Goal: Transaction & Acquisition: Book appointment/travel/reservation

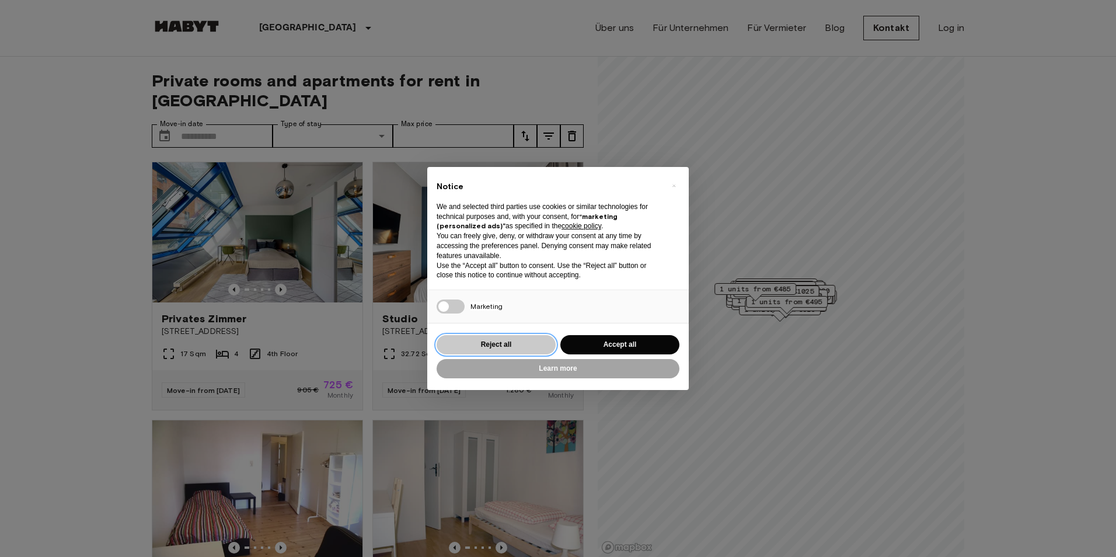
click at [514, 339] on button "Reject all" at bounding box center [496, 344] width 119 height 19
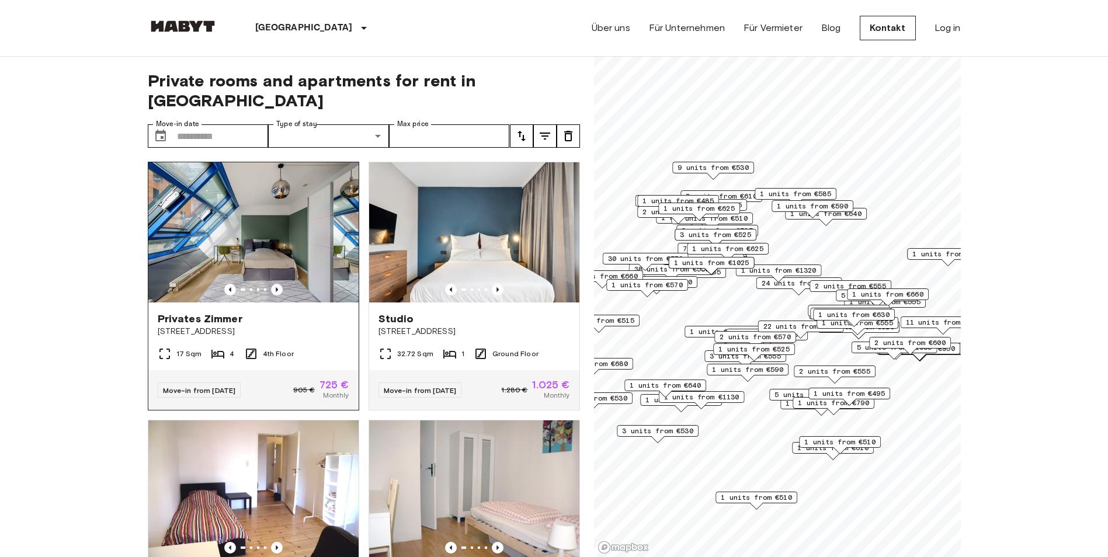
click at [238, 232] on img at bounding box center [253, 232] width 210 height 140
click at [496, 287] on icon "Previous image" at bounding box center [497, 289] width 2 height 5
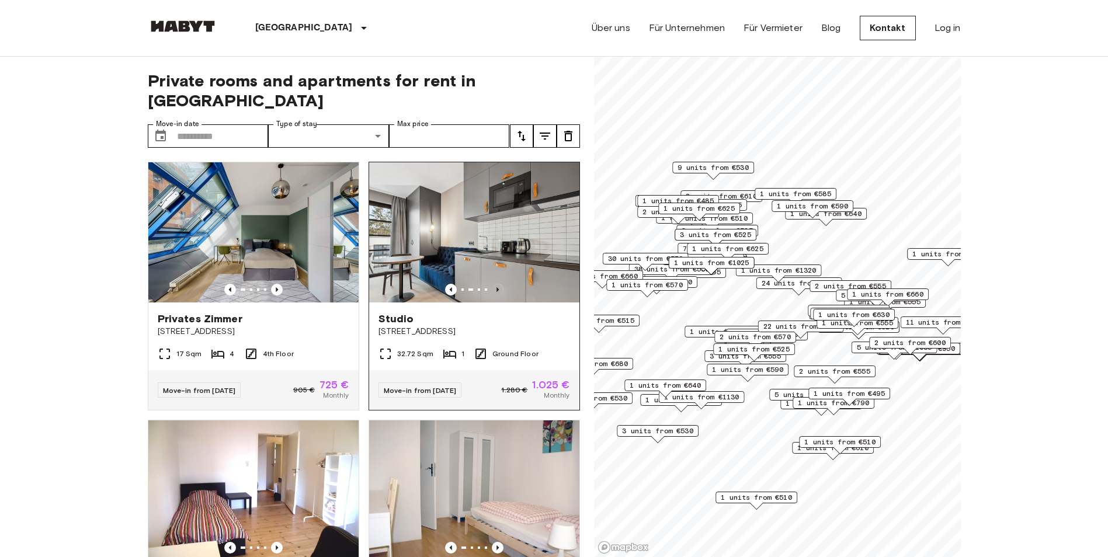
click at [496, 287] on icon "Previous image" at bounding box center [497, 289] width 2 height 5
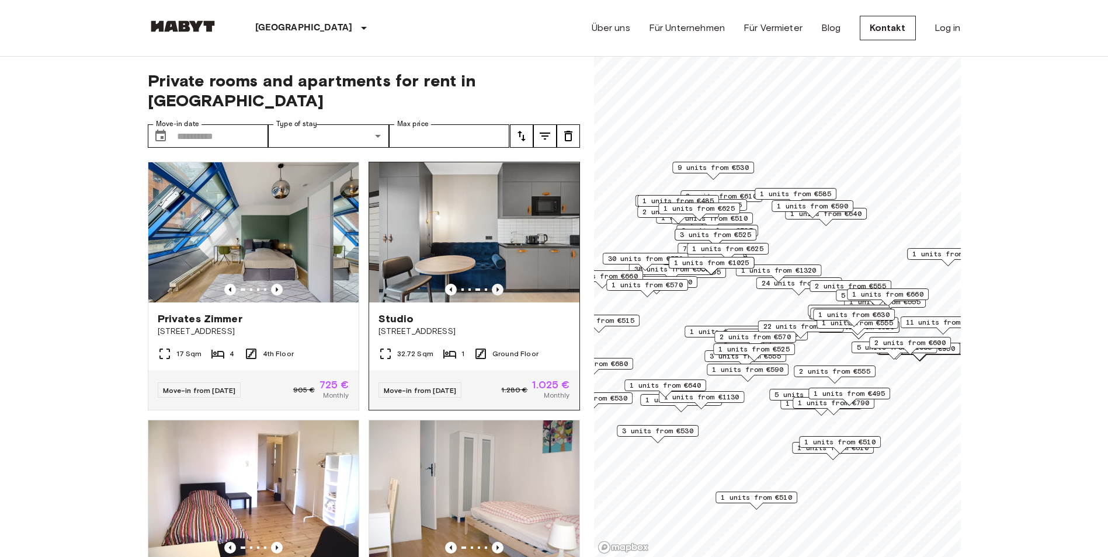
click at [496, 287] on icon "Previous image" at bounding box center [497, 289] width 2 height 5
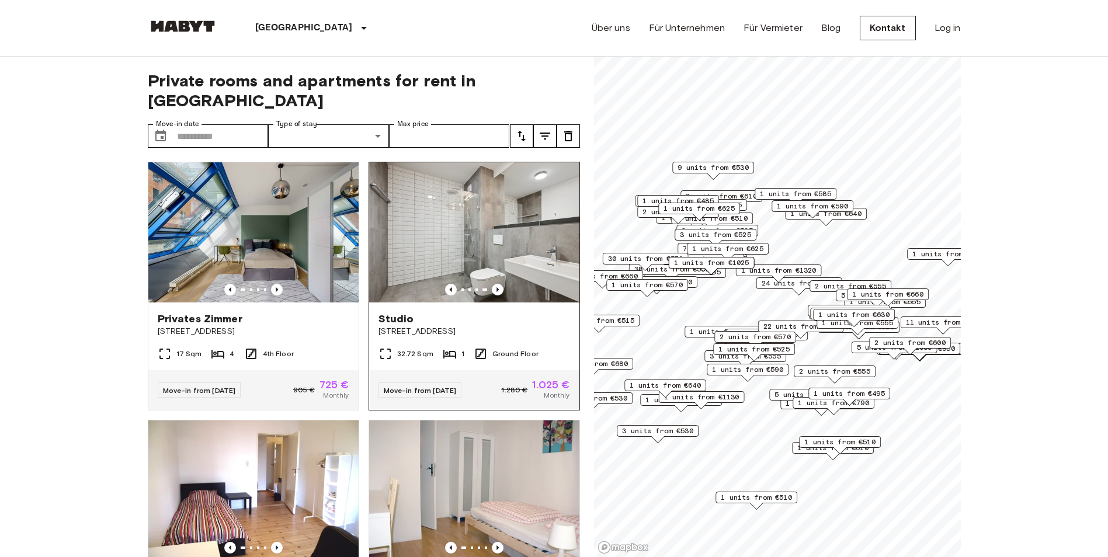
click at [398, 312] on span "Studio" at bounding box center [396, 319] width 36 height 14
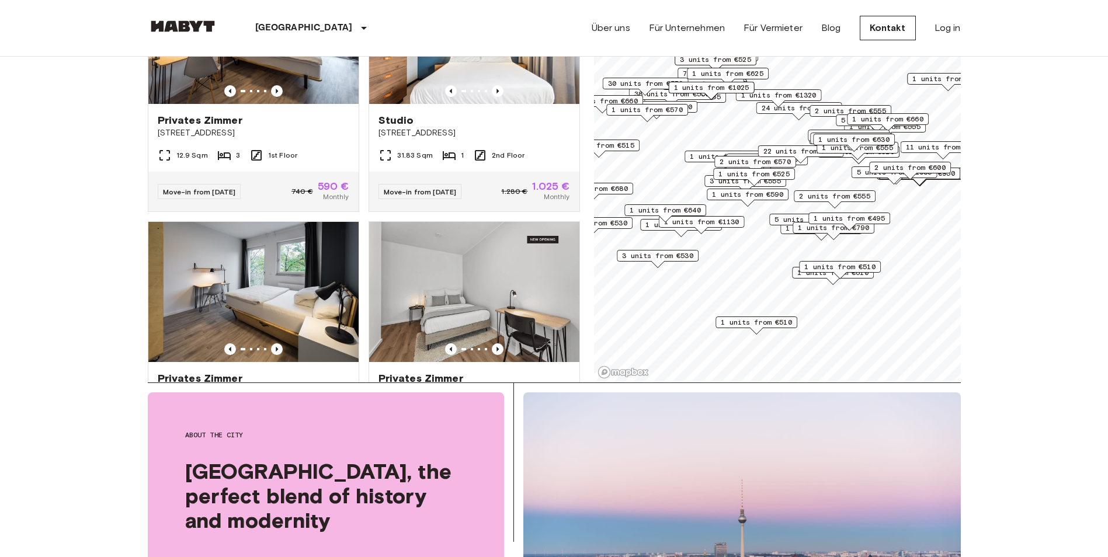
scroll to position [9909, 0]
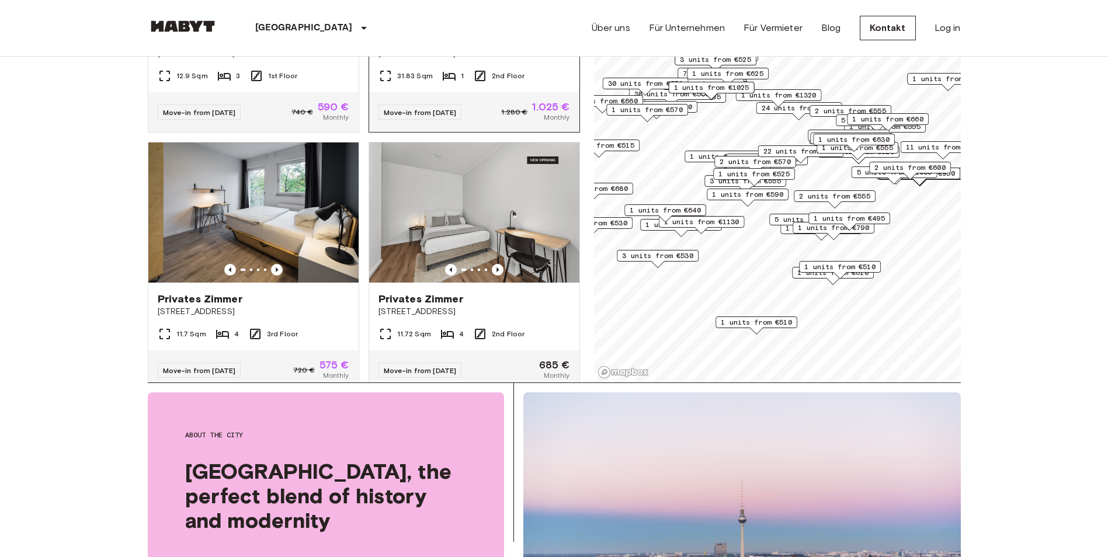
click at [384, 48] on span "Studio" at bounding box center [396, 41] width 36 height 14
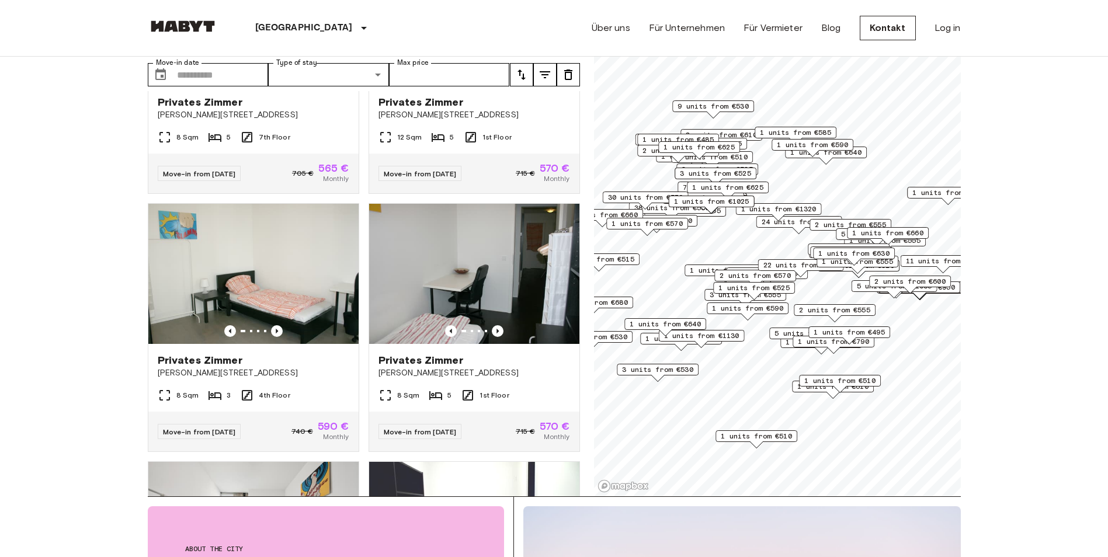
scroll to position [0, 0]
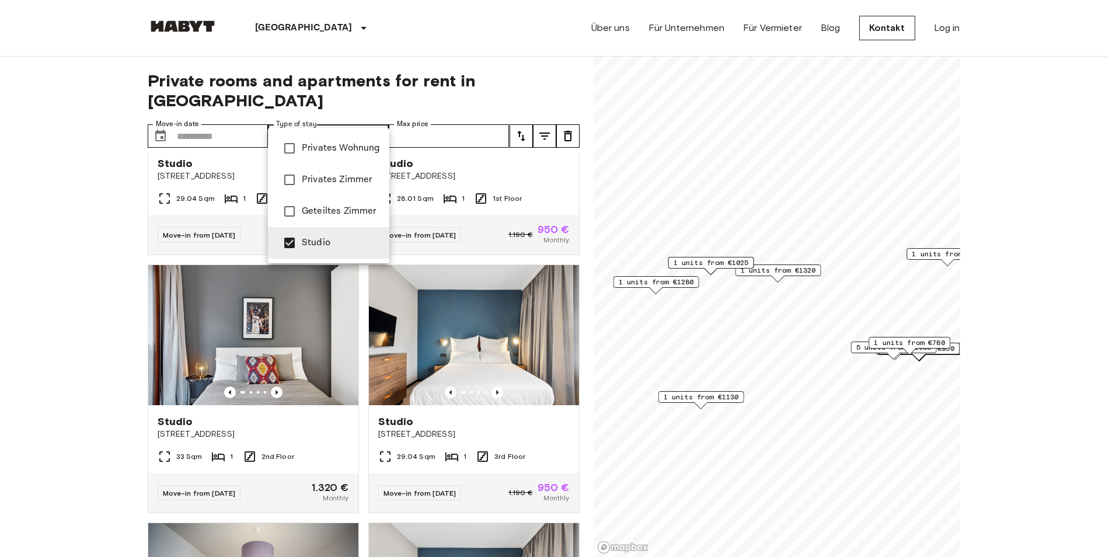
type input "**********"
click at [589, 137] on div at bounding box center [558, 278] width 1116 height 557
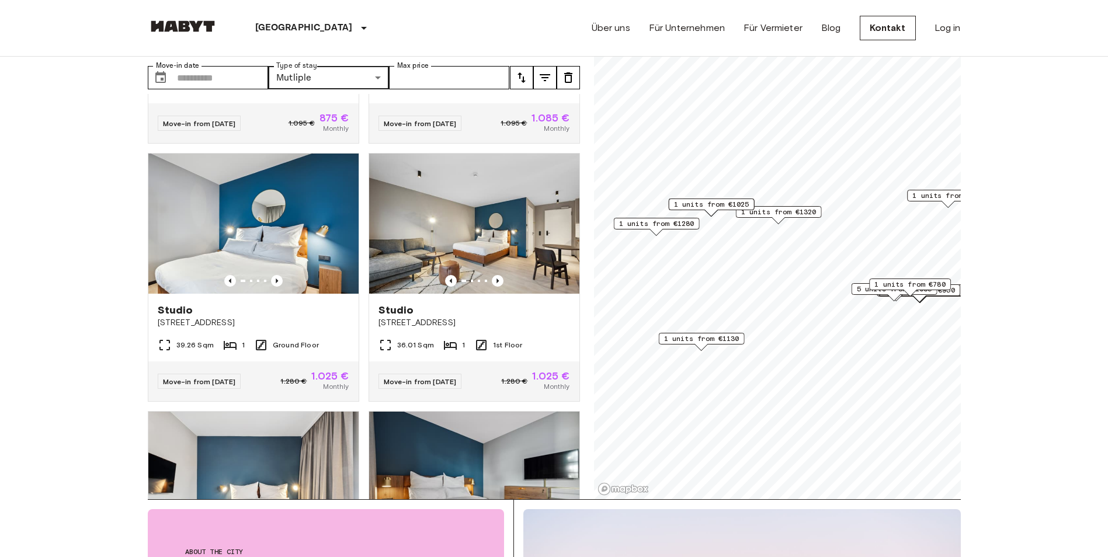
scroll to position [5382, 0]
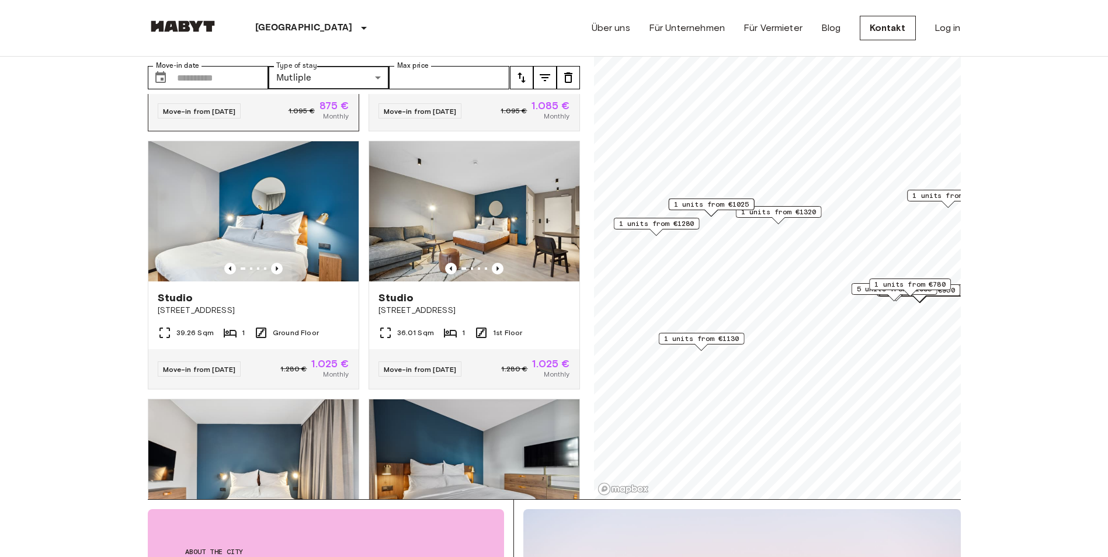
click at [174, 47] on span "Studio" at bounding box center [176, 40] width 36 height 14
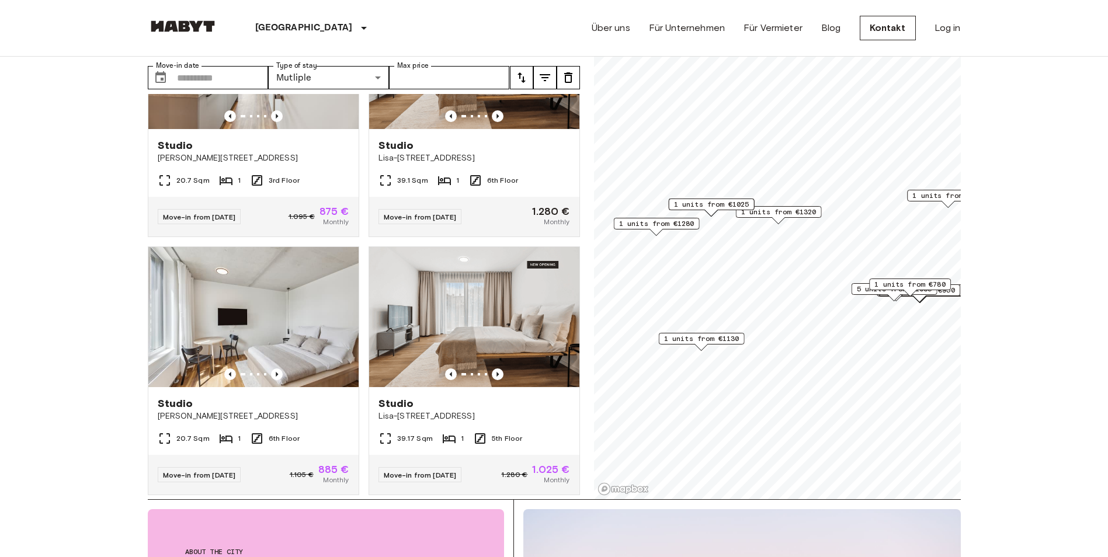
scroll to position [6090, 0]
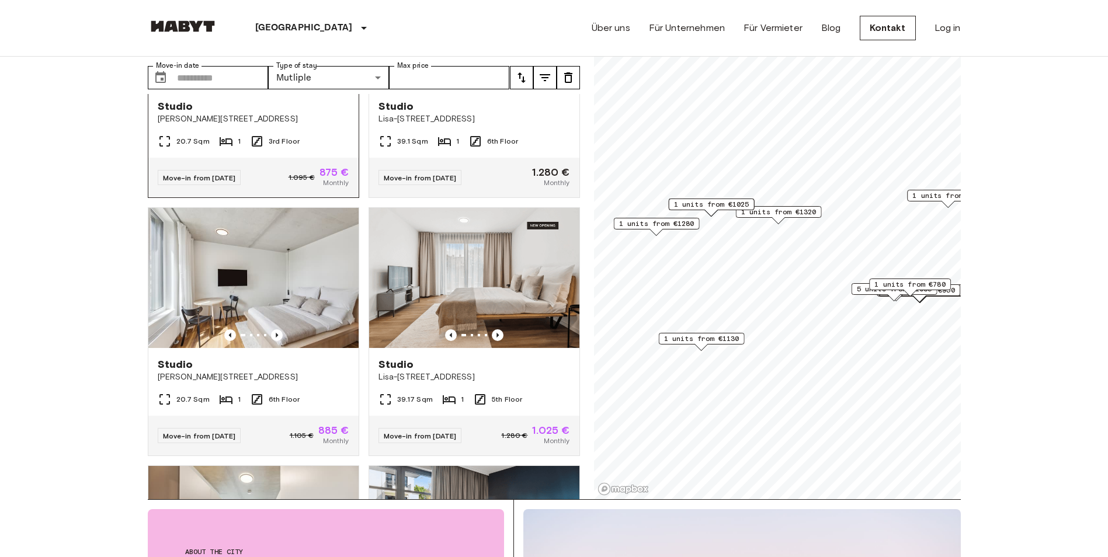
click at [176, 113] on span "Studio" at bounding box center [176, 106] width 36 height 14
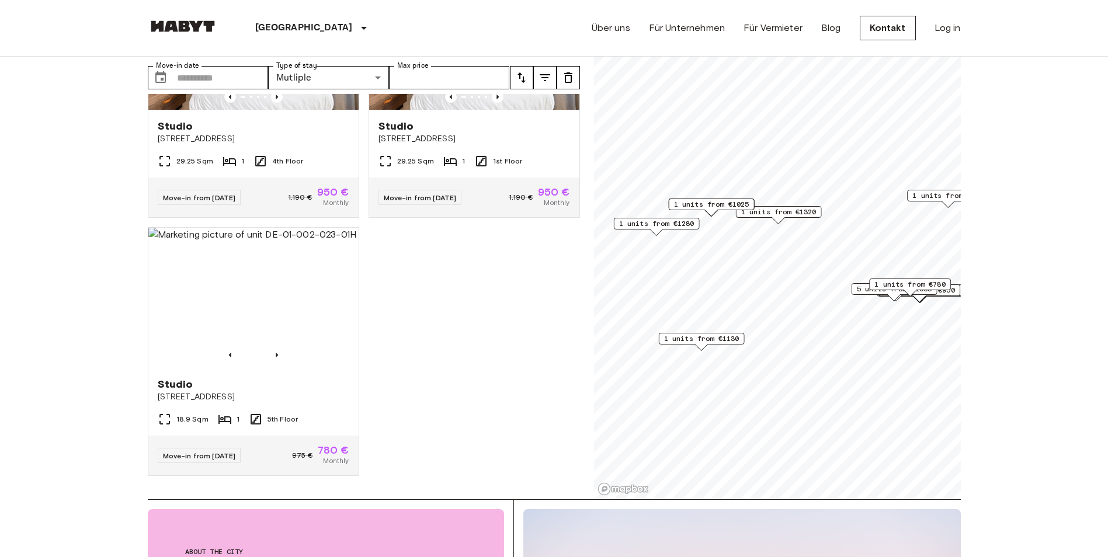
scroll to position [8316, 0]
click at [175, 377] on span "Studio" at bounding box center [176, 384] width 36 height 14
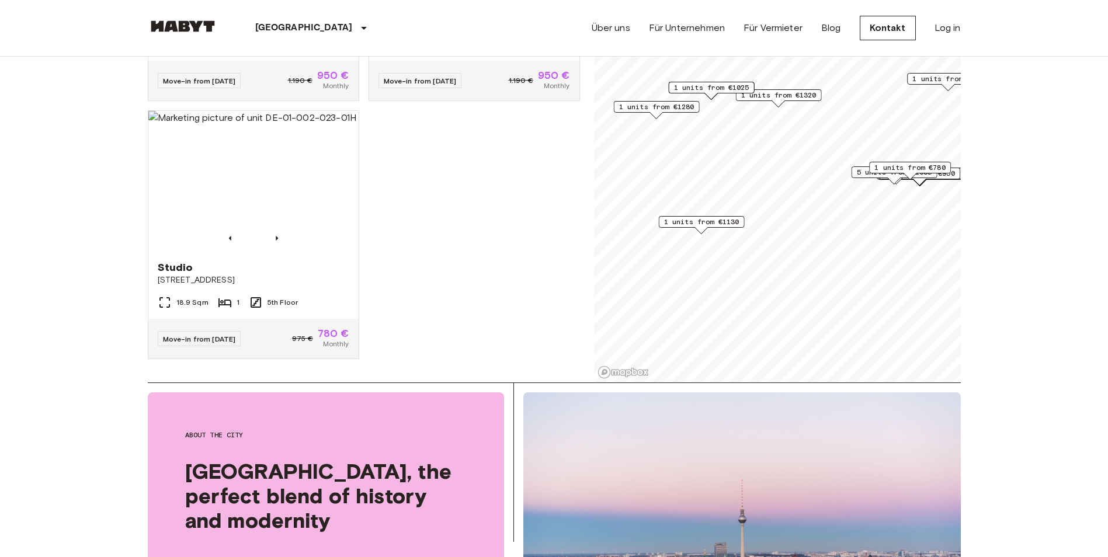
scroll to position [8264, 0]
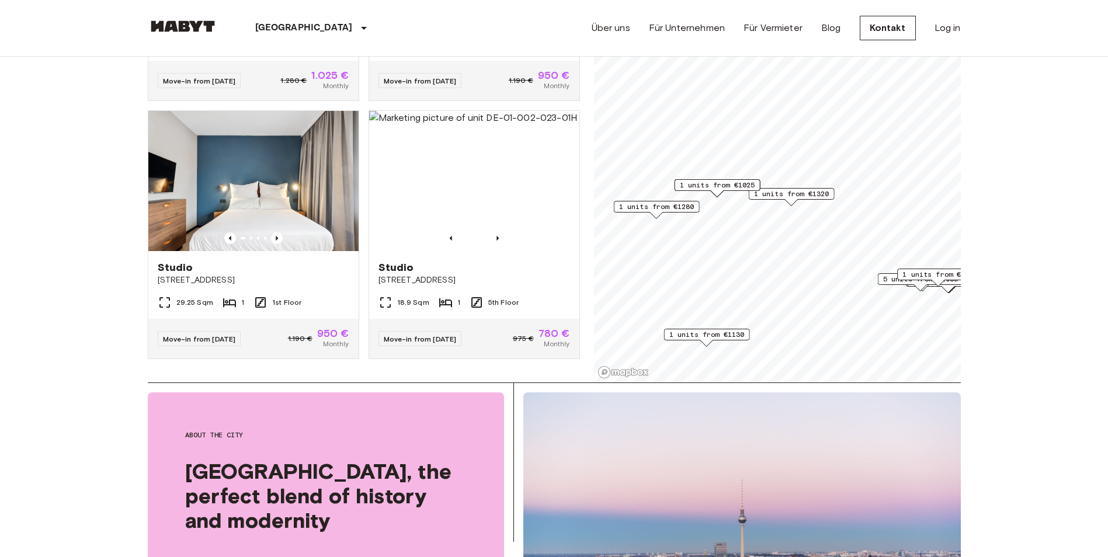
scroll to position [8000, 0]
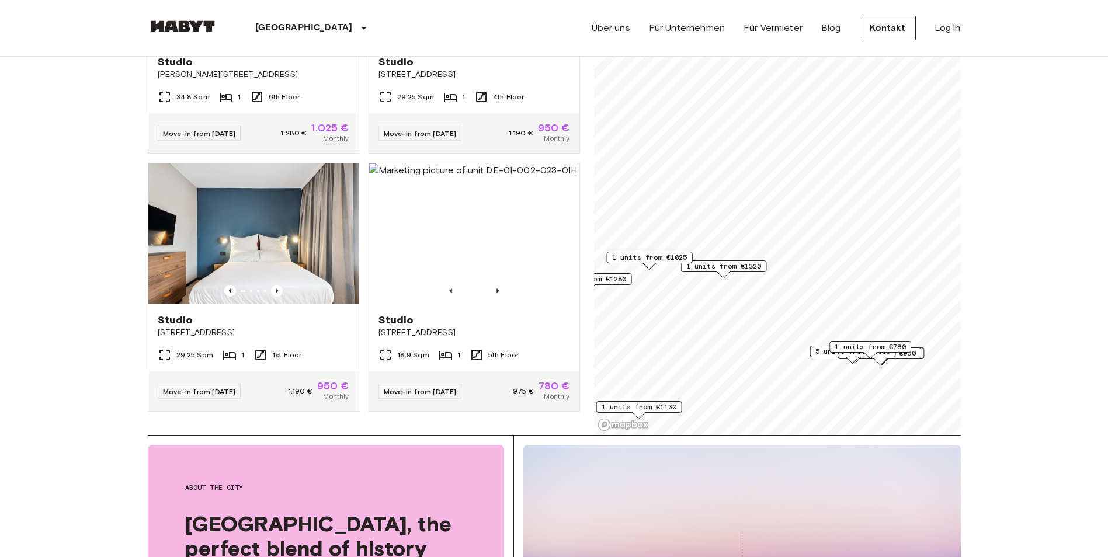
drag, startPoint x: 824, startPoint y: 241, endPoint x: 757, endPoint y: 260, distance: 70.6
click at [757, 260] on div "1 units from €1320" at bounding box center [723, 266] width 86 height 12
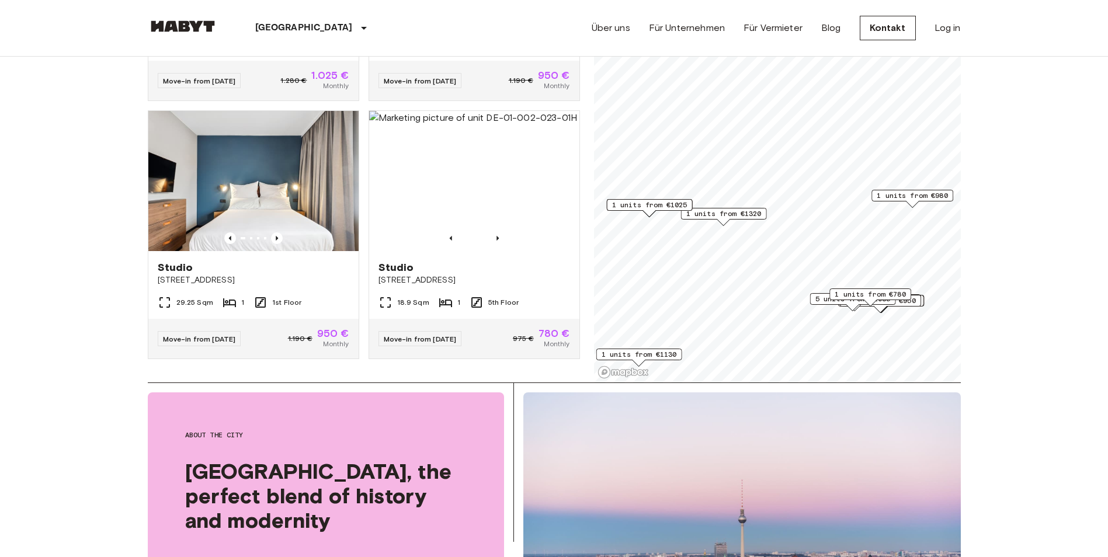
click at [891, 194] on span "1 units from €980" at bounding box center [911, 195] width 71 height 11
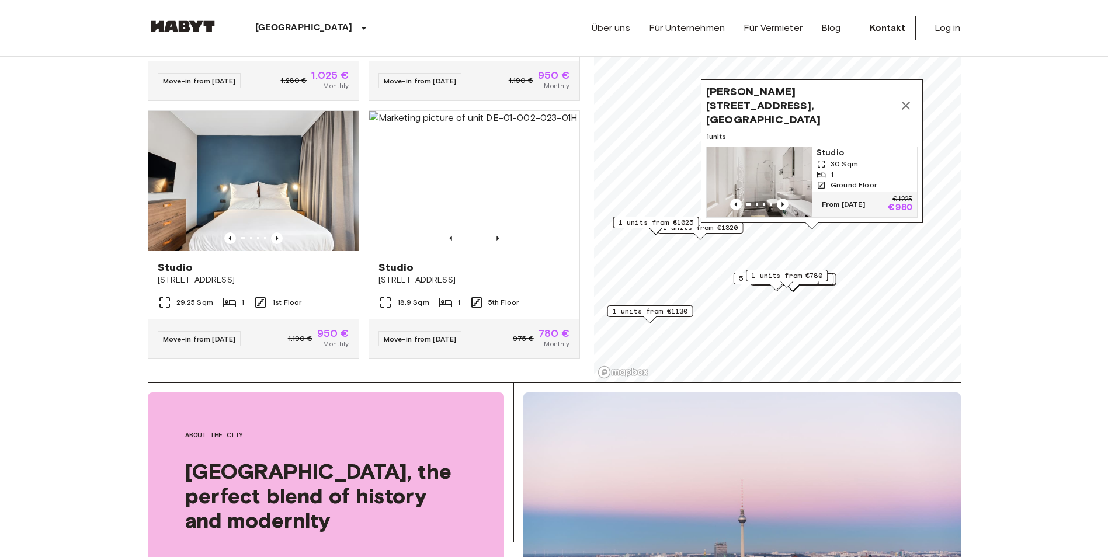
click at [784, 274] on span "1 units from €780" at bounding box center [786, 275] width 71 height 11
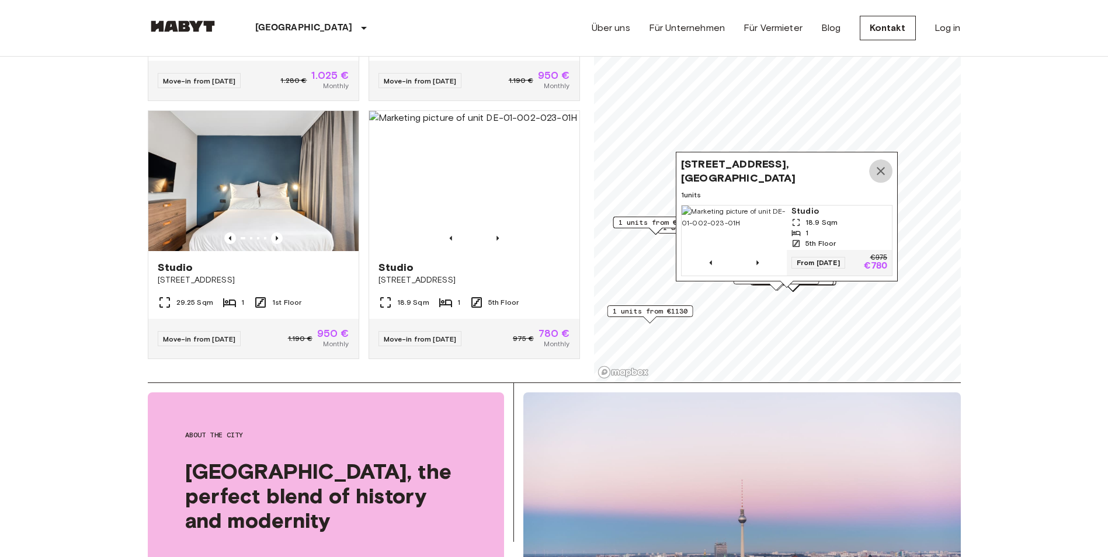
click at [880, 167] on icon "Map marker" at bounding box center [880, 171] width 8 height 8
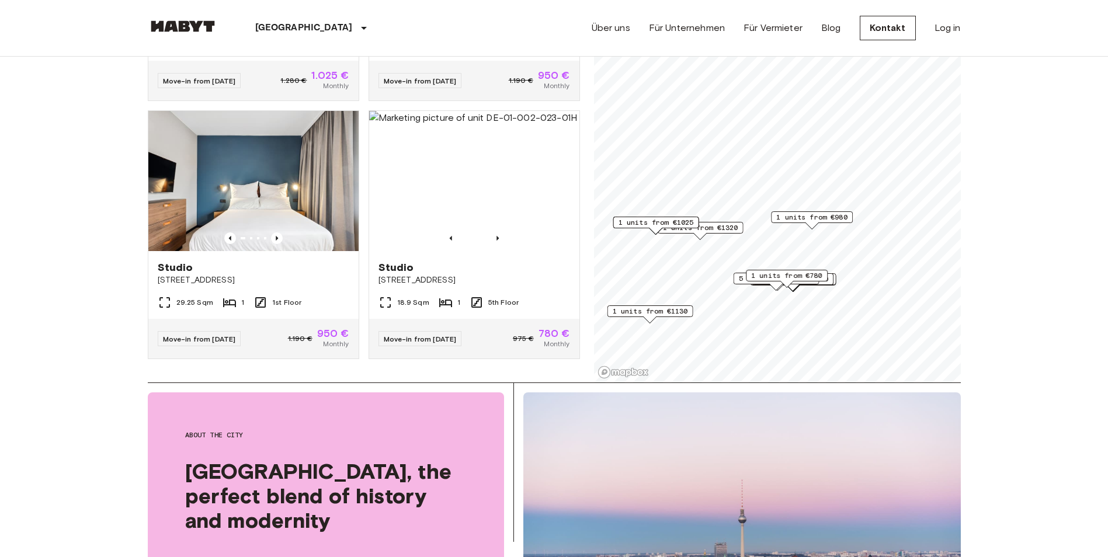
click at [738, 278] on span "5 units from €1085" at bounding box center [775, 278] width 75 height 11
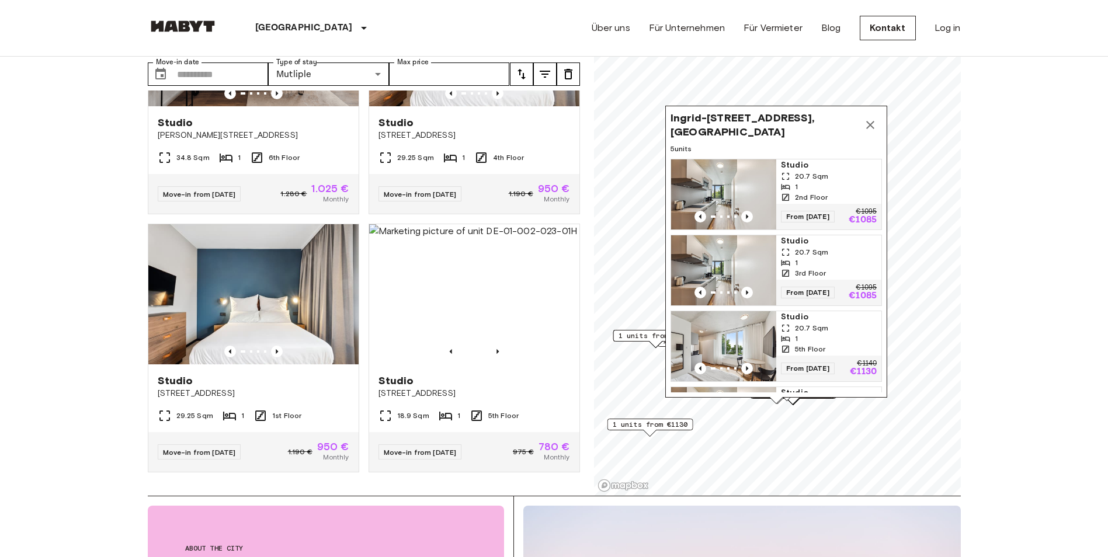
scroll to position [58, 0]
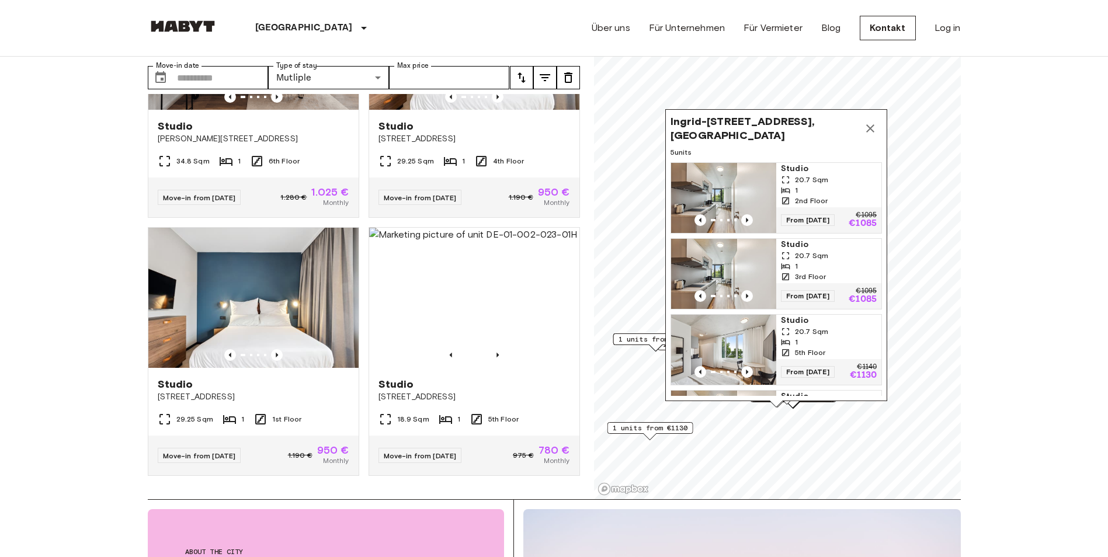
click at [871, 128] on icon "Map marker" at bounding box center [870, 128] width 14 height 14
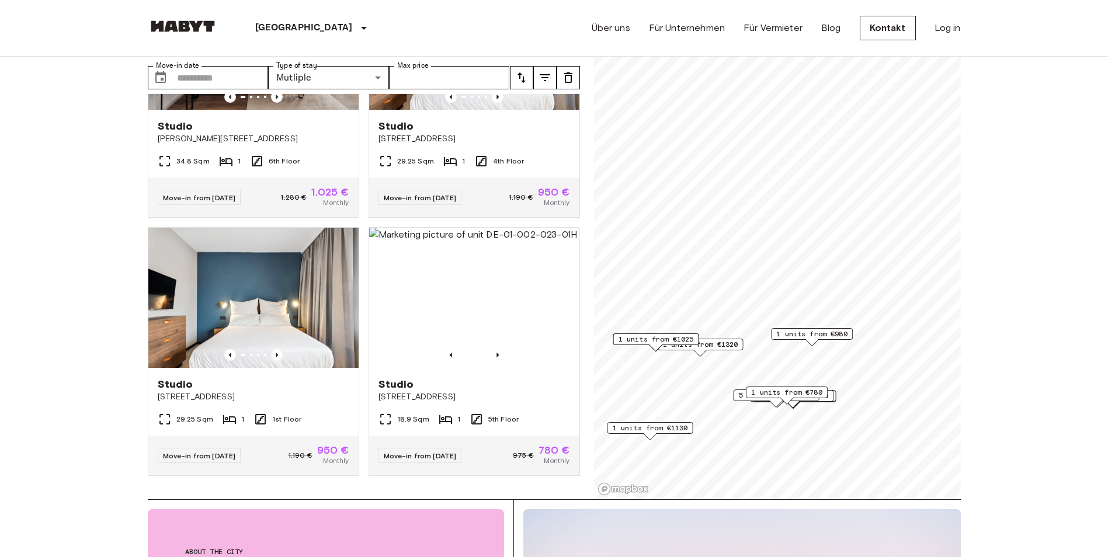
click at [652, 339] on span "1 units from €1025" at bounding box center [655, 339] width 75 height 11
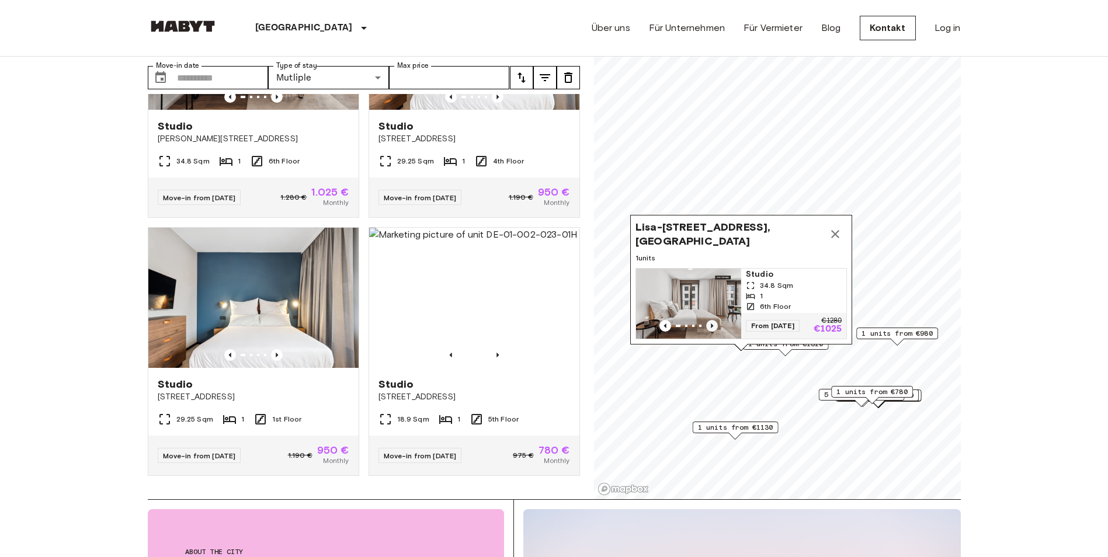
click at [708, 320] on icon "Previous image" at bounding box center [712, 326] width 12 height 12
click at [833, 227] on icon "Map marker" at bounding box center [835, 234] width 14 height 14
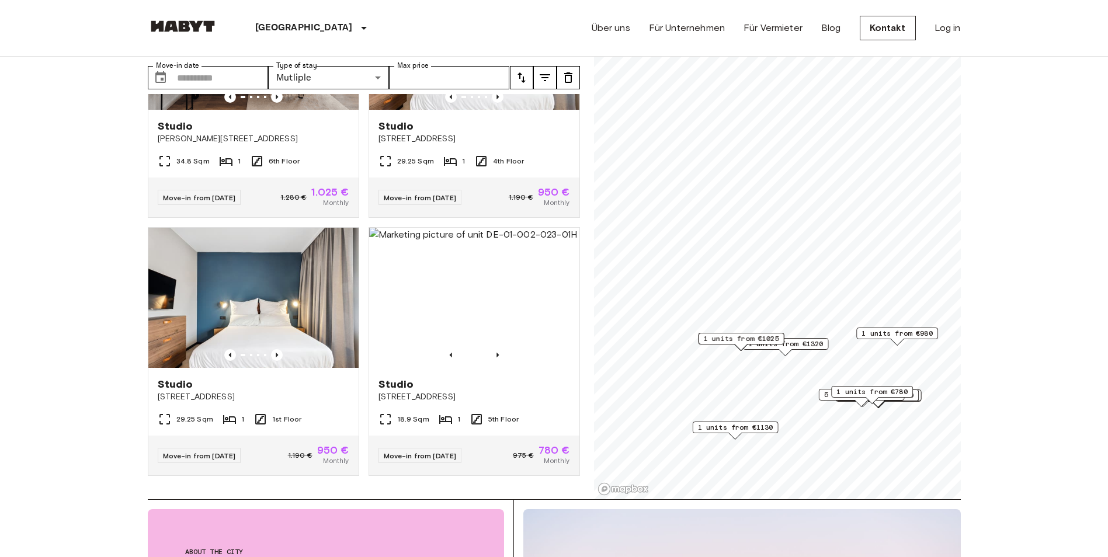
click at [790, 343] on span "1 units from €1320" at bounding box center [784, 344] width 75 height 11
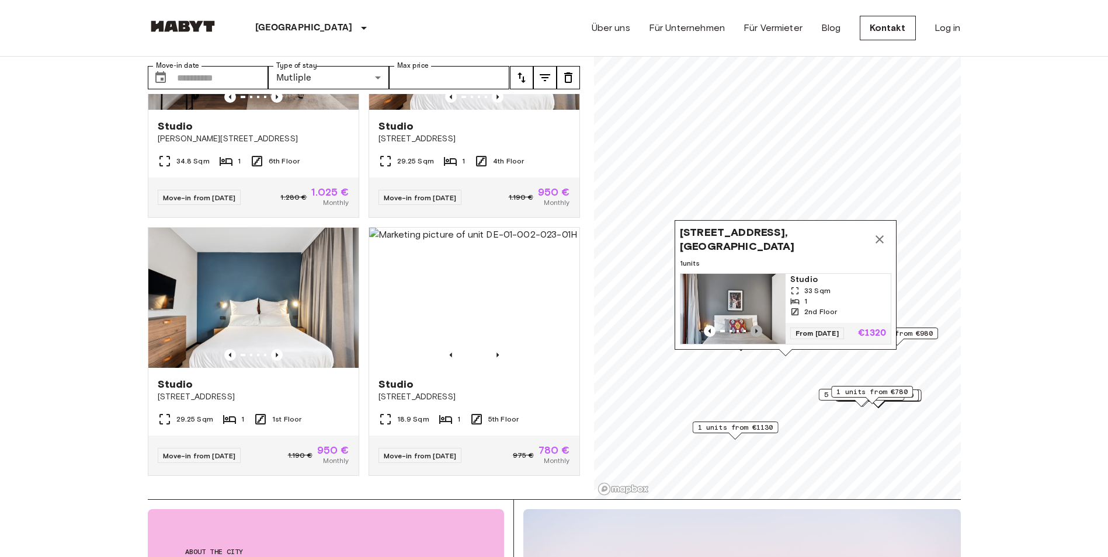
click at [756, 329] on icon "Previous image" at bounding box center [756, 331] width 2 height 5
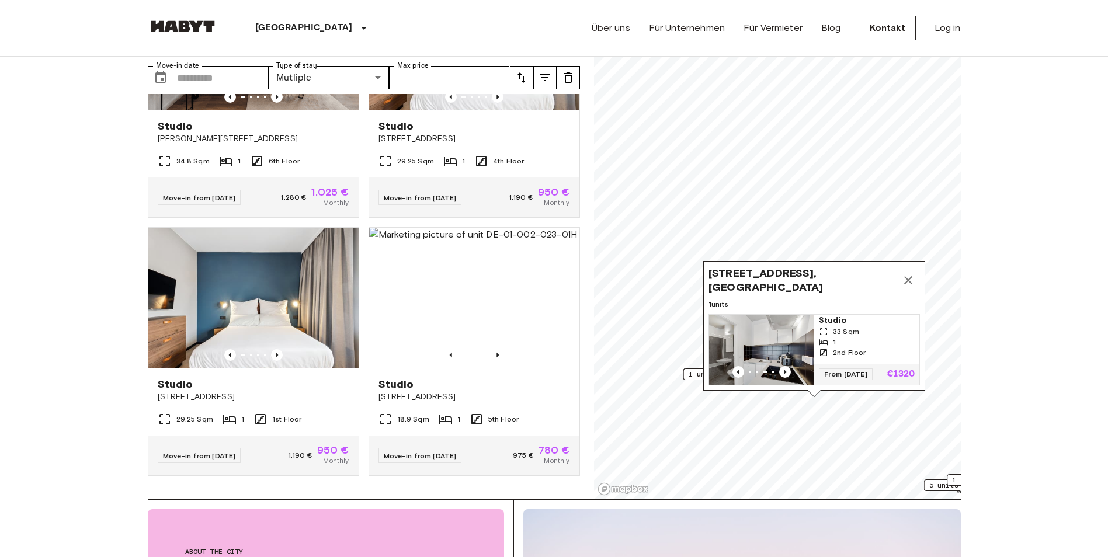
click at [903, 273] on icon "Map marker" at bounding box center [908, 280] width 14 height 14
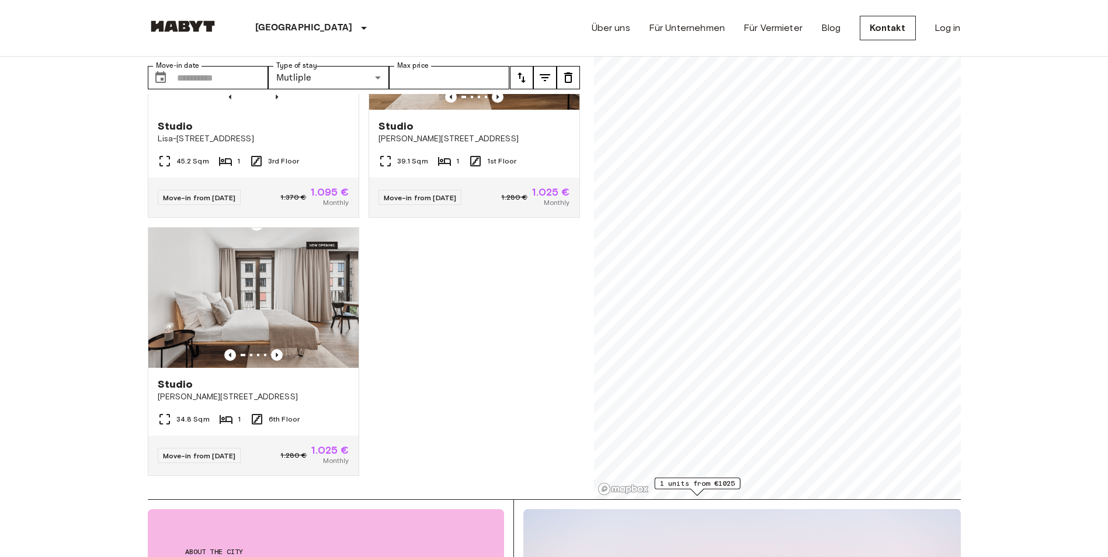
scroll to position [399, 0]
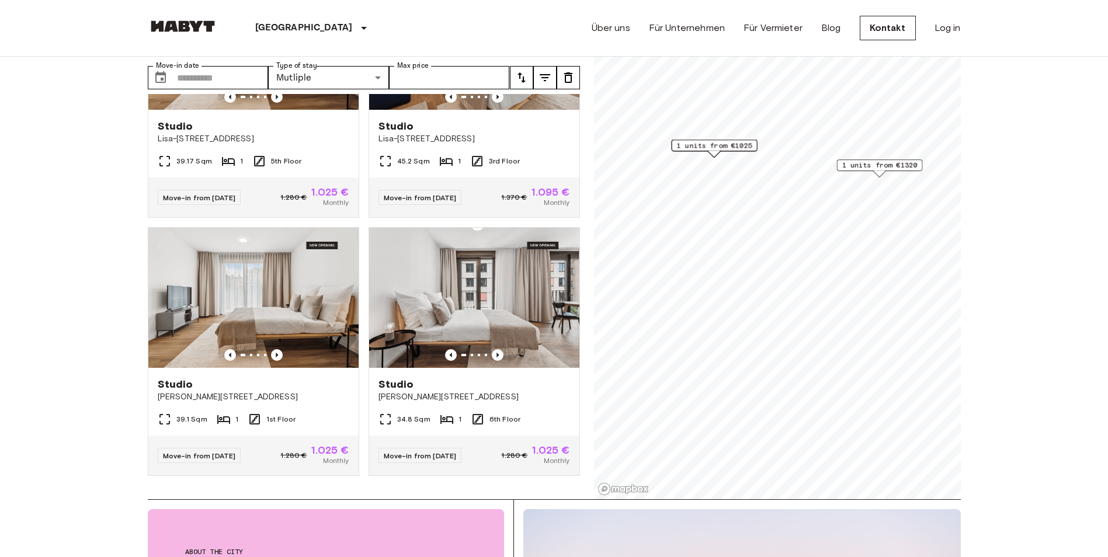
scroll to position [663, 0]
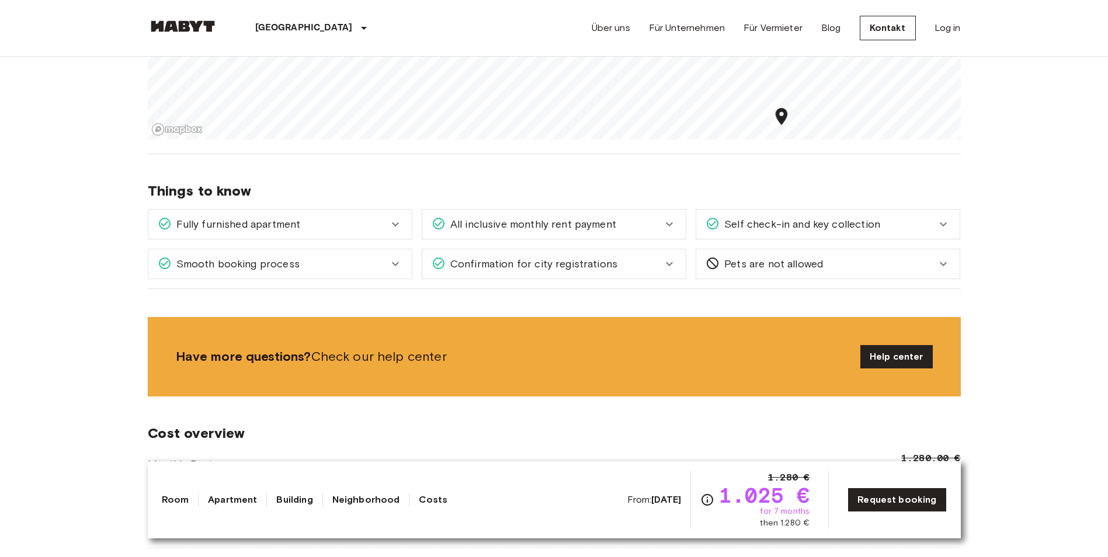
scroll to position [1051, 0]
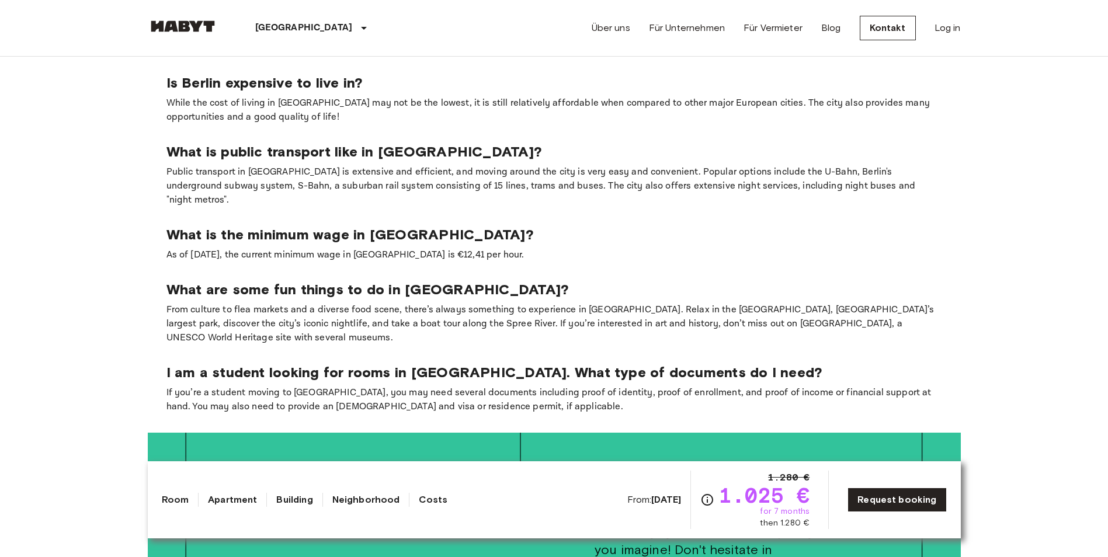
scroll to position [1927, 0]
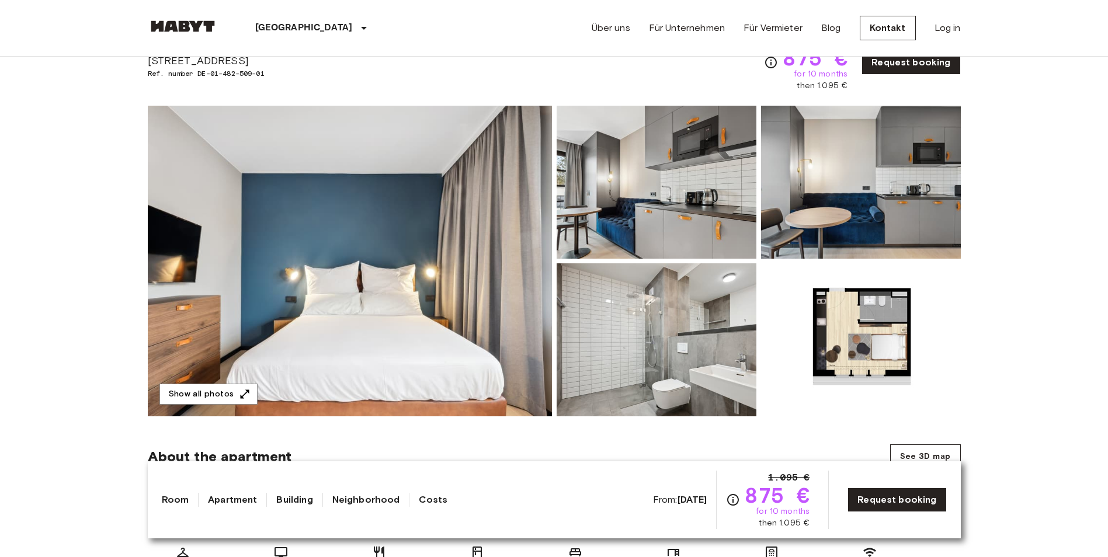
scroll to position [58, 0]
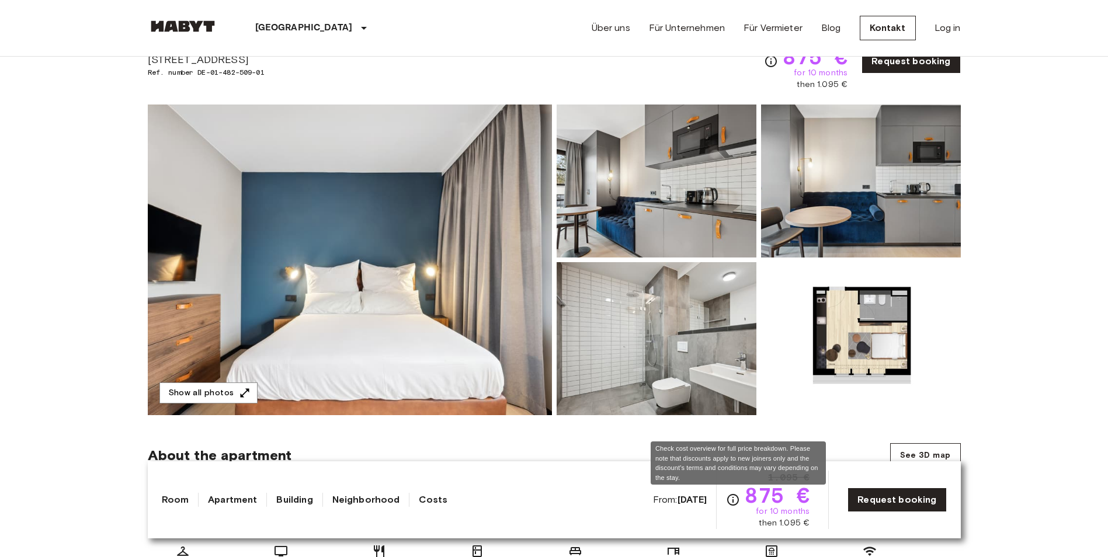
click at [739, 500] on icon "Check cost overview for full price breakdown. Please note that discounts apply …" at bounding box center [733, 500] width 14 height 14
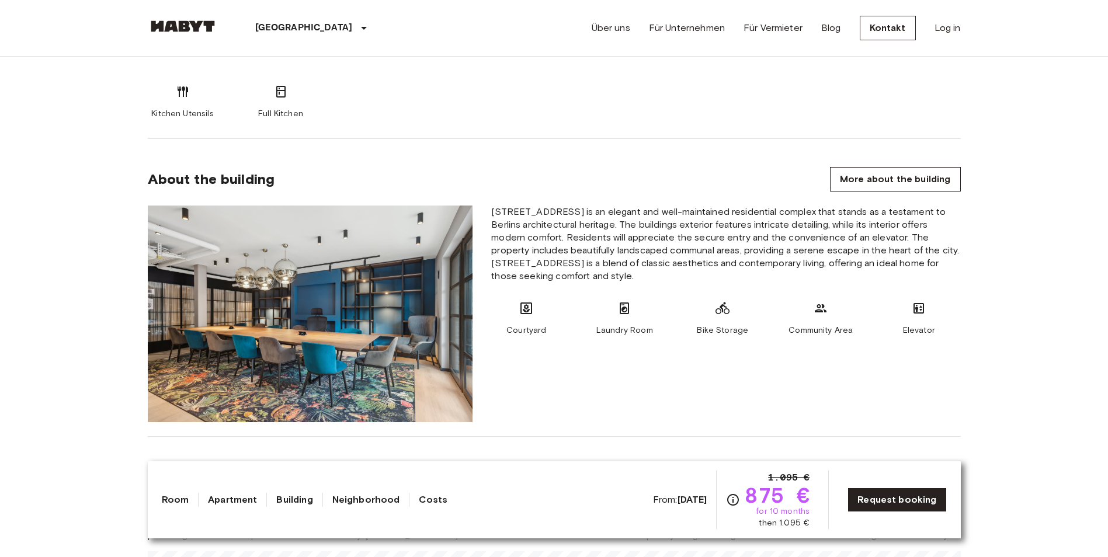
scroll to position [584, 0]
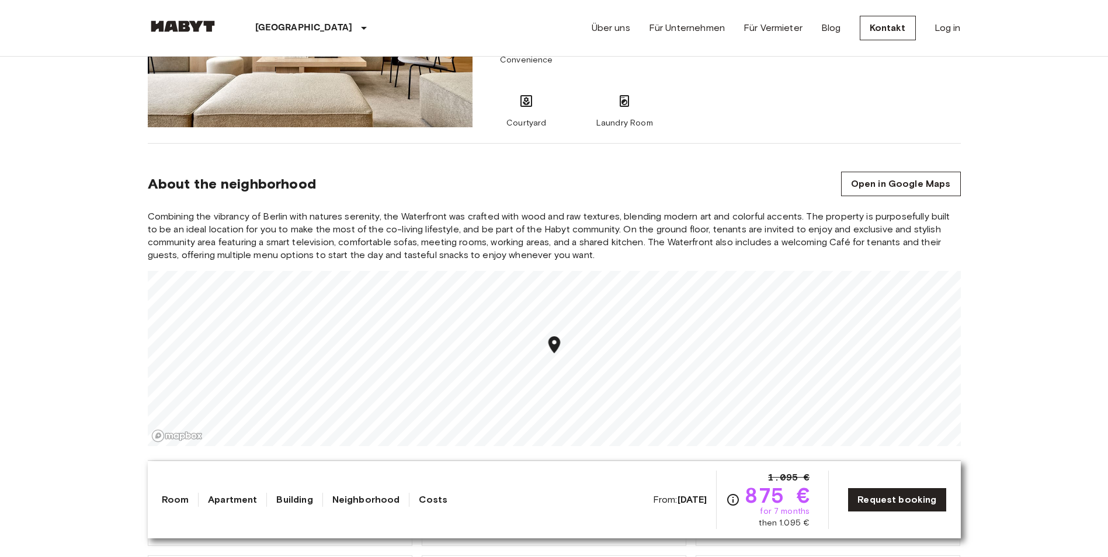
scroll to position [934, 0]
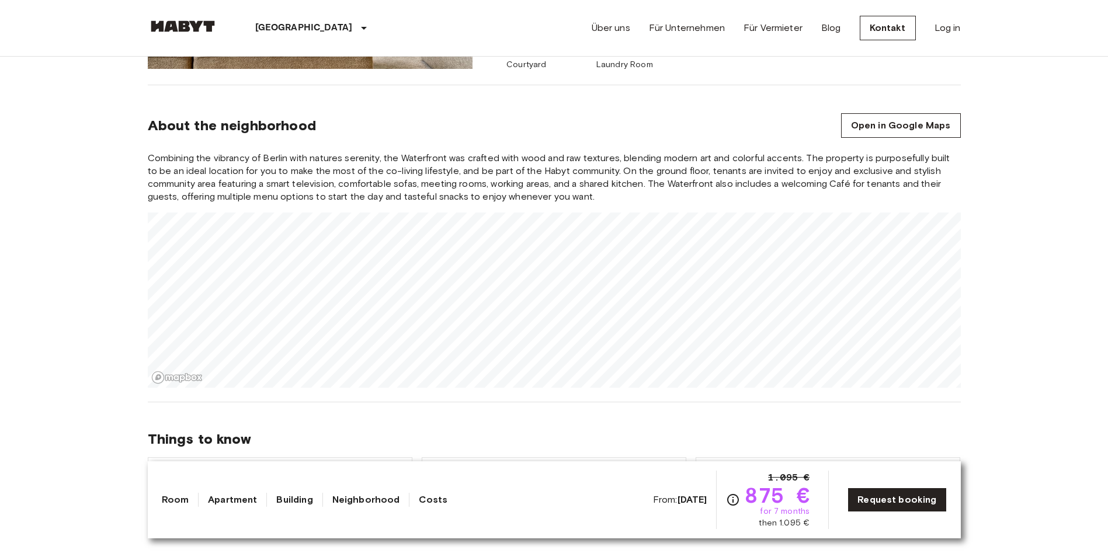
click at [468, 192] on div "Combining the vibrancy of Berlin with natures serenity, the Waterfront was craf…" at bounding box center [554, 270] width 813 height 236
click at [476, 186] on div "Combining the vibrancy of Berlin with natures serenity, the Waterfront was craf…" at bounding box center [554, 270] width 813 height 236
click at [488, 401] on section "About the neighborhood Open in Google Maps Combining the vibrancy of [GEOGRAPHI…" at bounding box center [554, 243] width 813 height 317
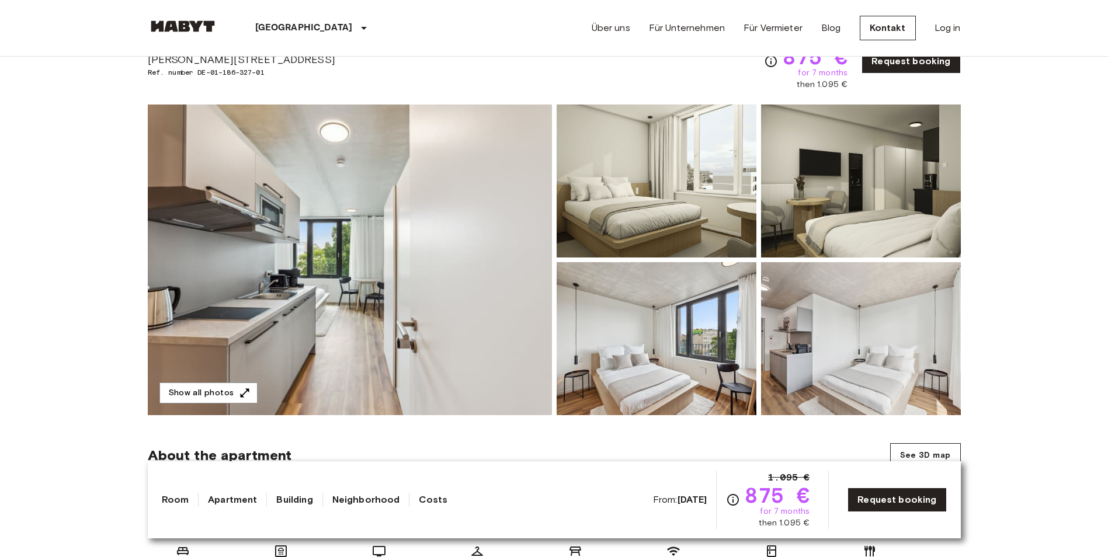
scroll to position [0, 0]
